Goal: Information Seeking & Learning: Learn about a topic

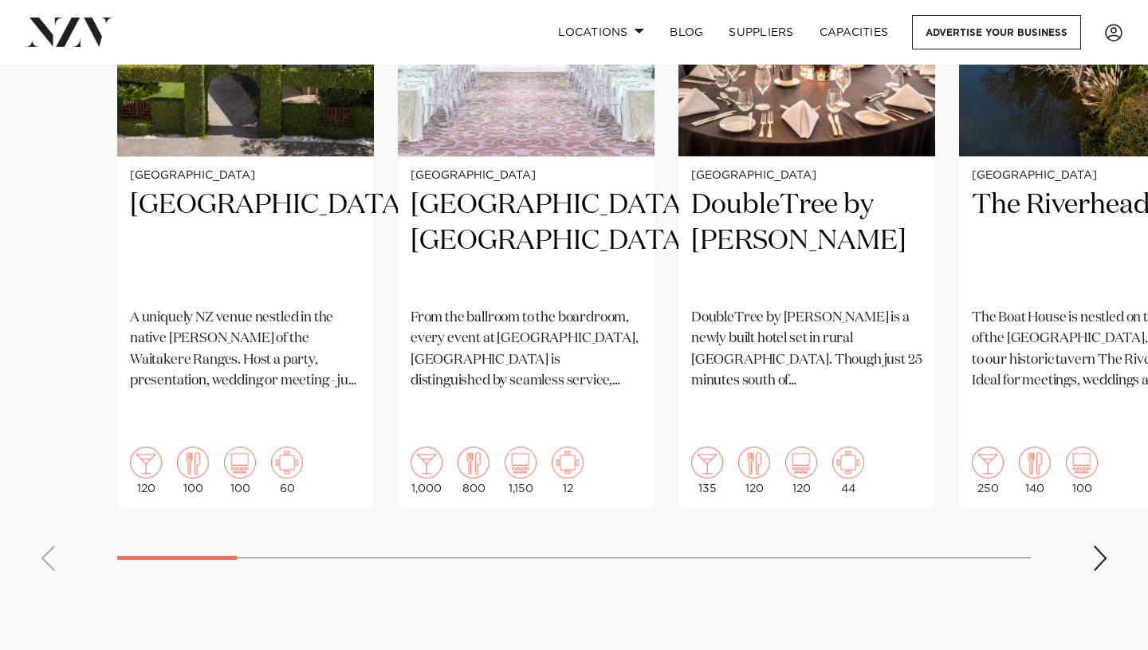
scroll to position [1361, 0]
click at [1104, 546] on div "Next slide" at bounding box center [1101, 559] width 16 height 26
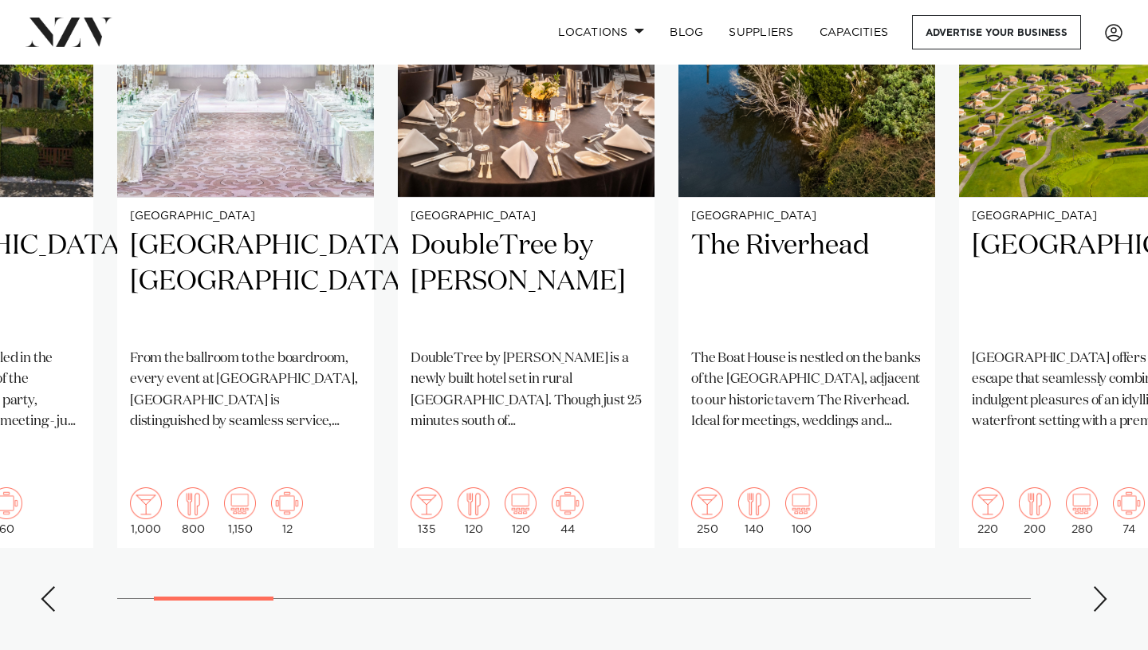
scroll to position [1322, 0]
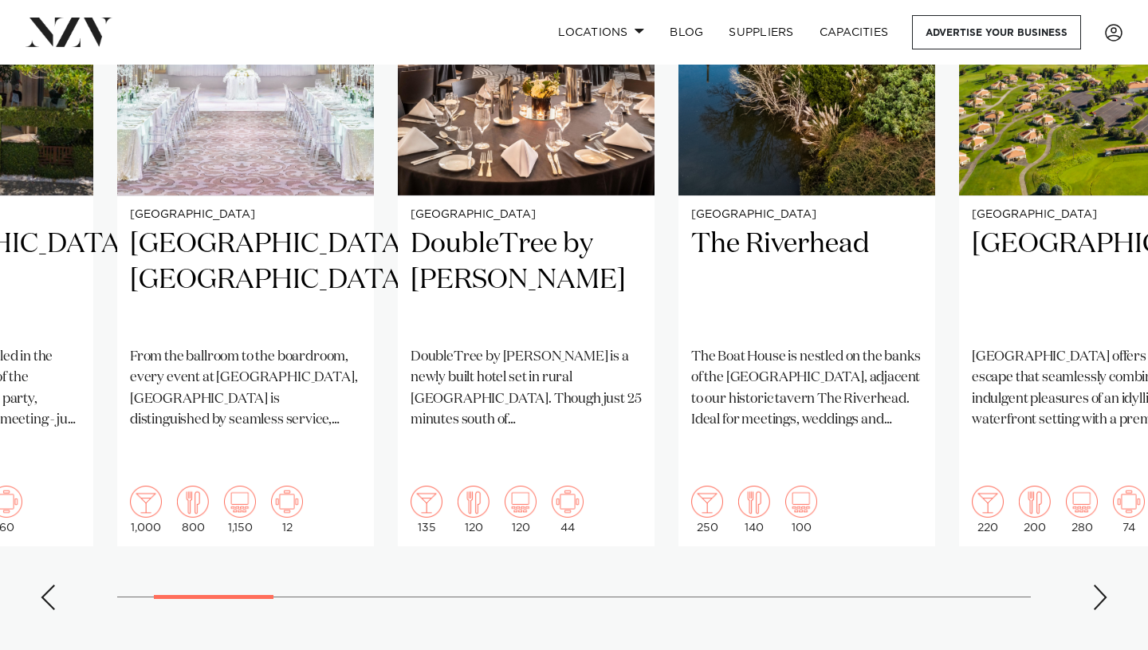
click at [1100, 585] on div "Next slide" at bounding box center [1101, 598] width 16 height 26
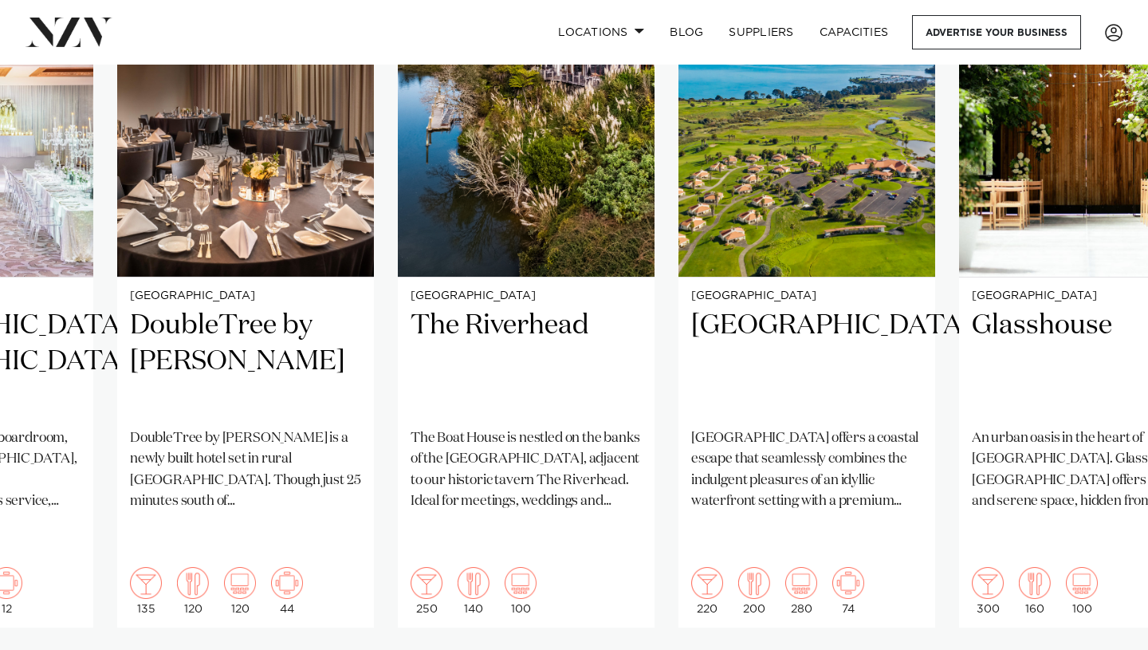
scroll to position [1242, 0]
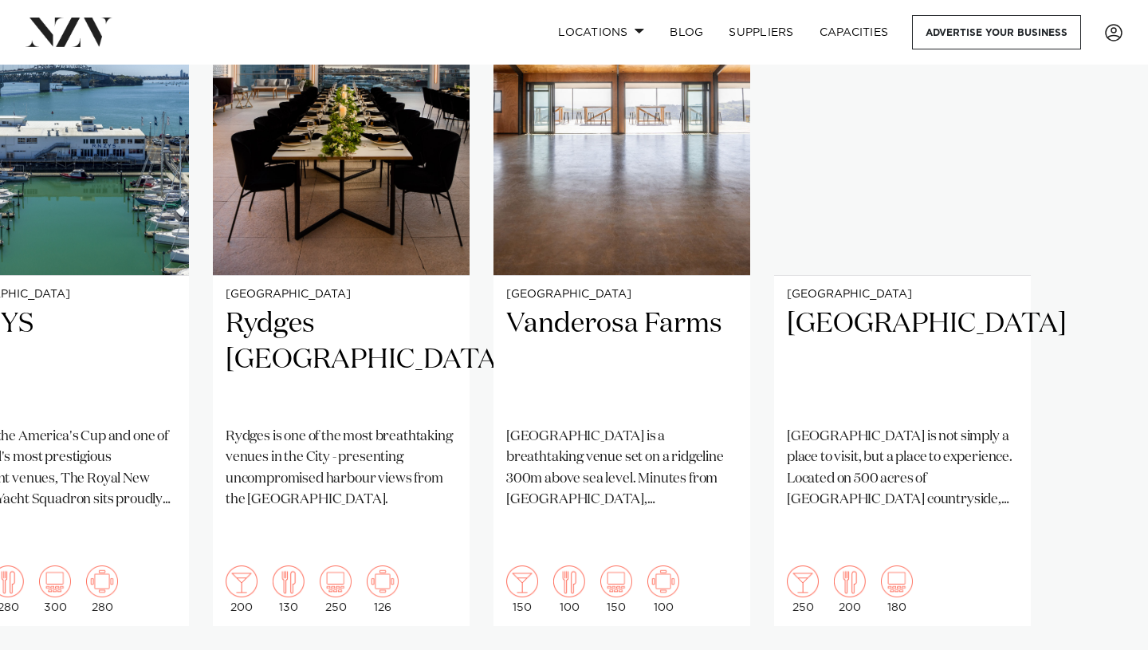
click at [1096, 614] on swiper-container "[GEOGRAPHIC_DATA] [GEOGRAPHIC_DATA] A uniquely NZ venue nestled in the native […" at bounding box center [574, 317] width 1148 height 772
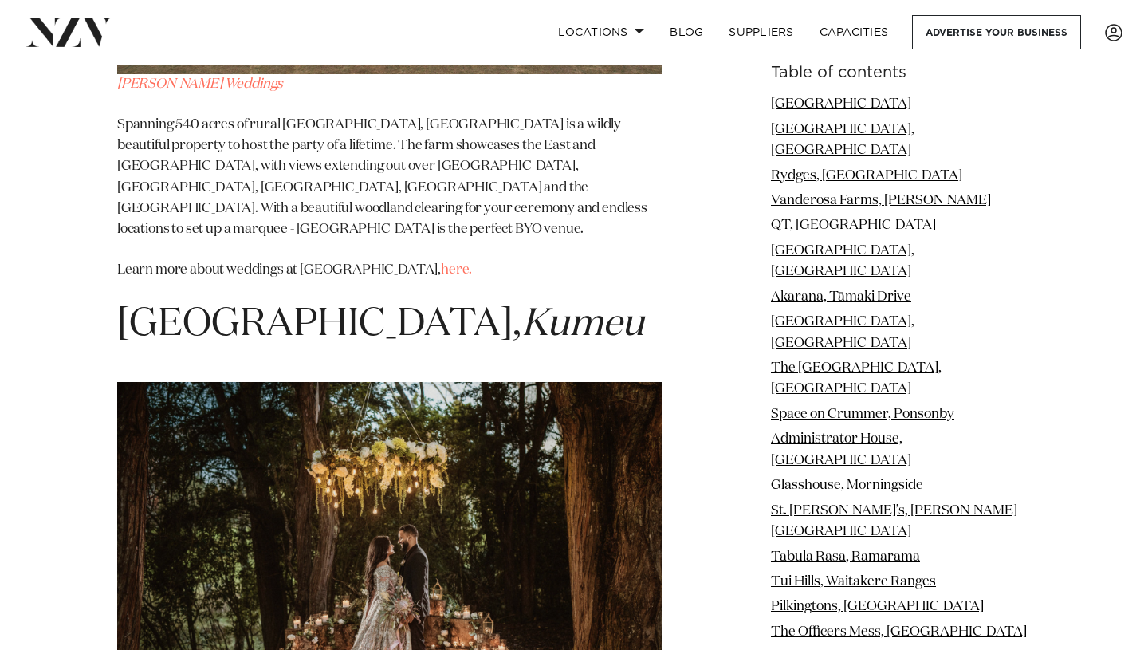
scroll to position [26281, 0]
